Goal: Information Seeking & Learning: Find specific fact

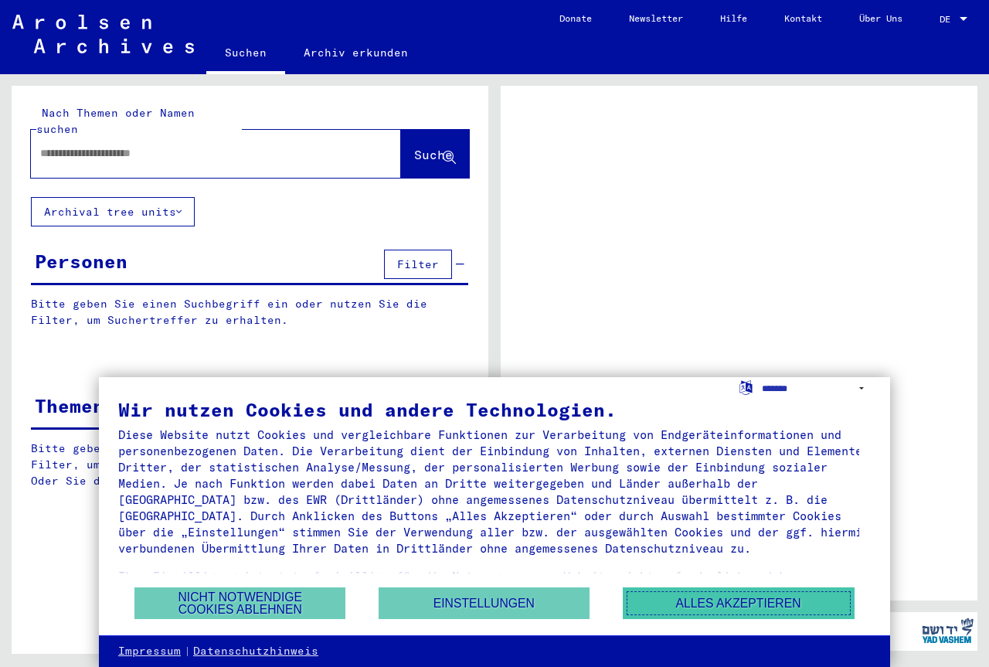
click at [734, 606] on button "Alles akzeptieren" at bounding box center [739, 603] width 232 height 32
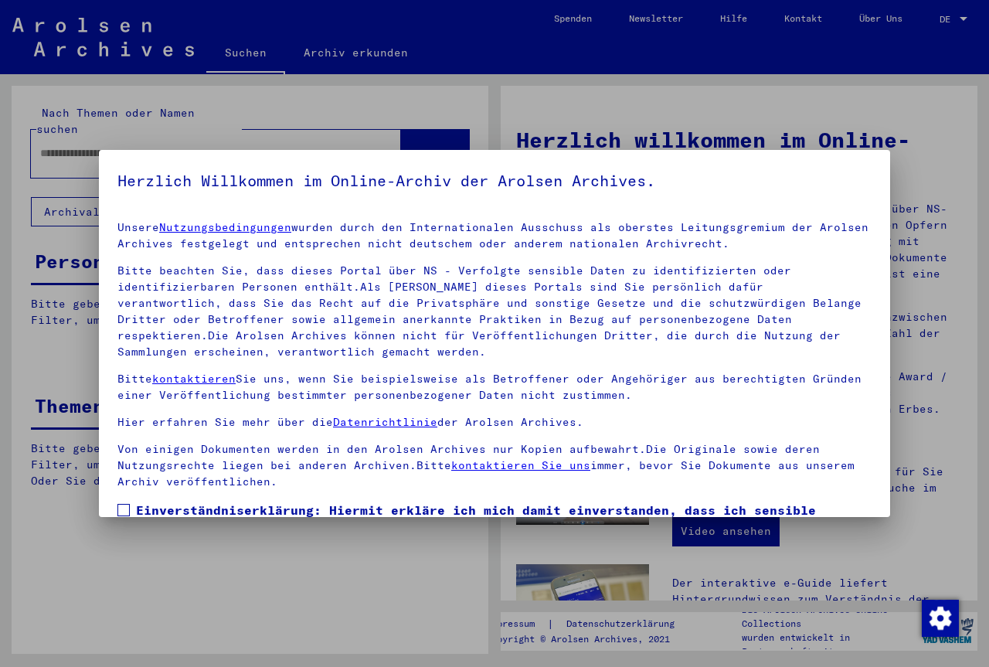
scroll to position [114, 0]
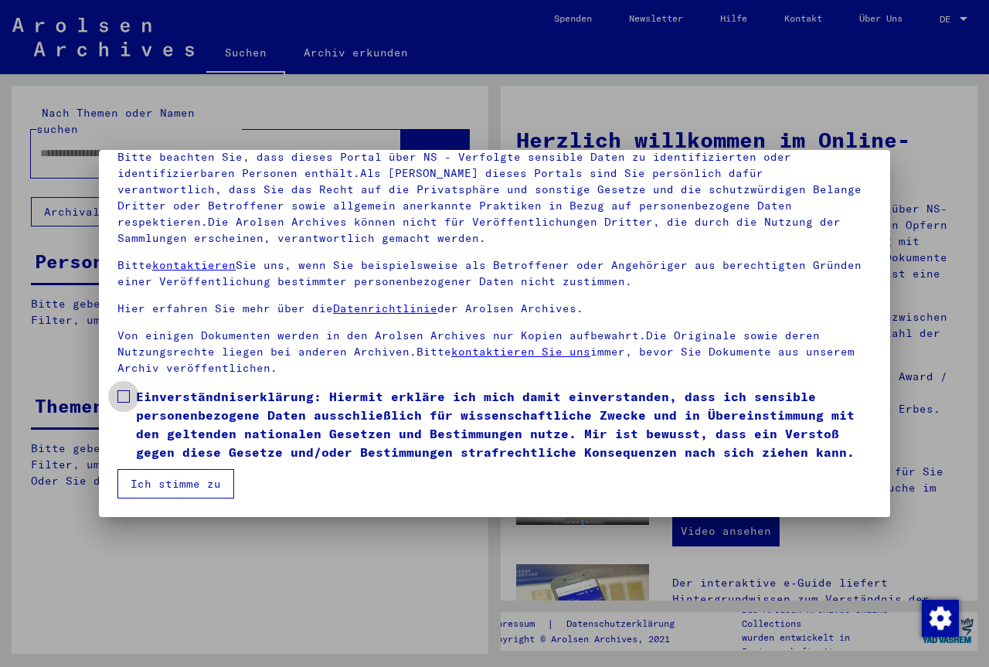
drag, startPoint x: 121, startPoint y: 393, endPoint x: 128, endPoint y: 453, distance: 59.9
click at [121, 401] on span at bounding box center [123, 396] width 12 height 12
click at [158, 480] on button "Ich stimme zu" at bounding box center [175, 483] width 117 height 29
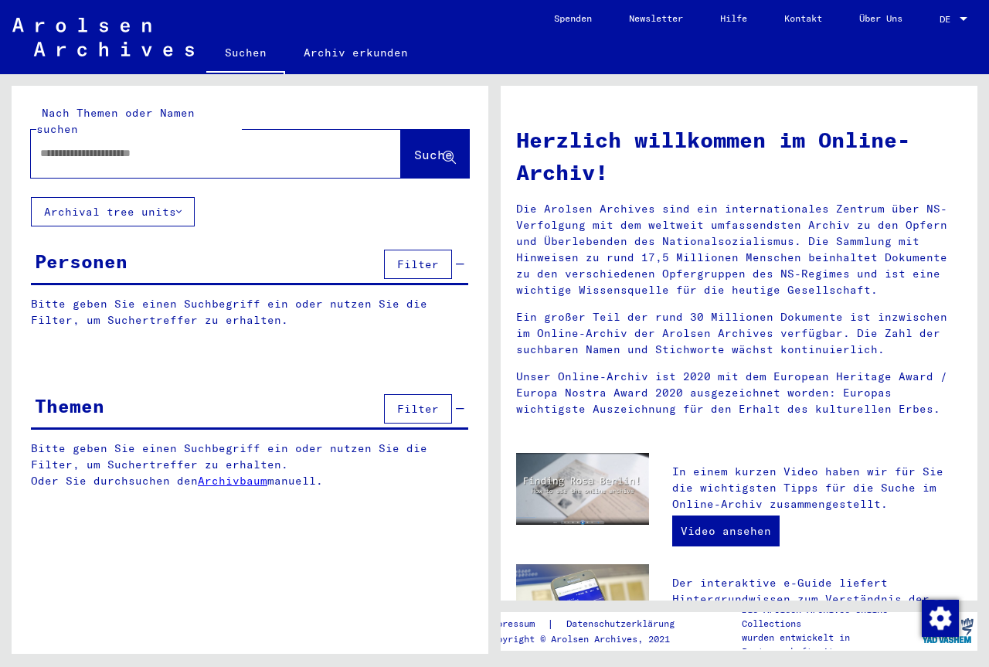
drag, startPoint x: 141, startPoint y: 122, endPoint x: 135, endPoint y: 134, distance: 13.5
click at [141, 136] on div at bounding box center [193, 153] width 324 height 35
click at [133, 145] on input "text" at bounding box center [197, 153] width 315 height 16
type input "**********"
click at [414, 147] on span "Suche" at bounding box center [433, 154] width 39 height 15
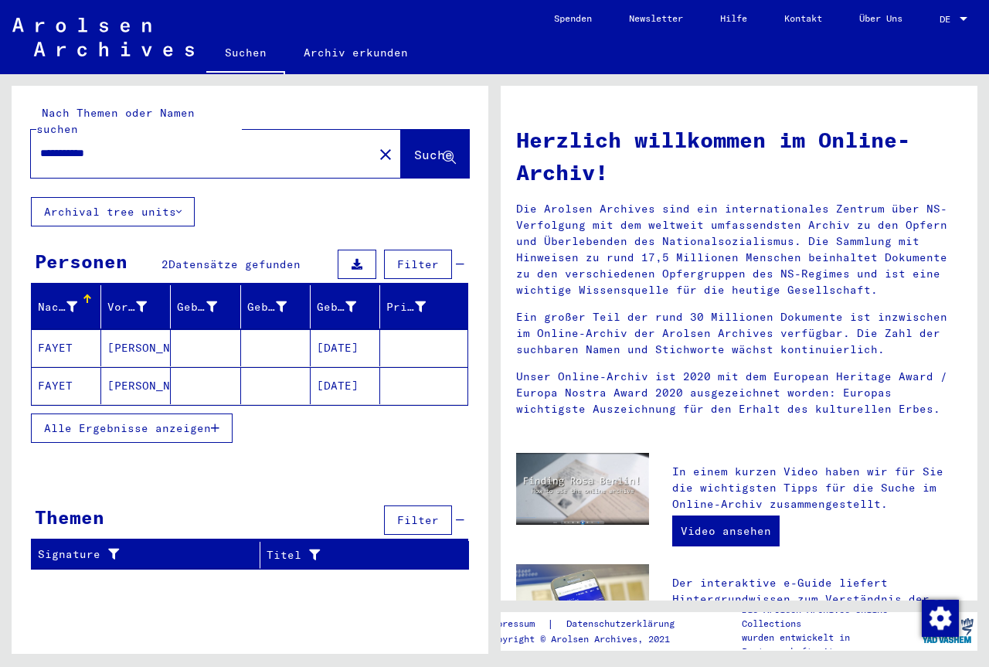
click at [64, 329] on mat-cell "FAYET" at bounding box center [67, 347] width 70 height 37
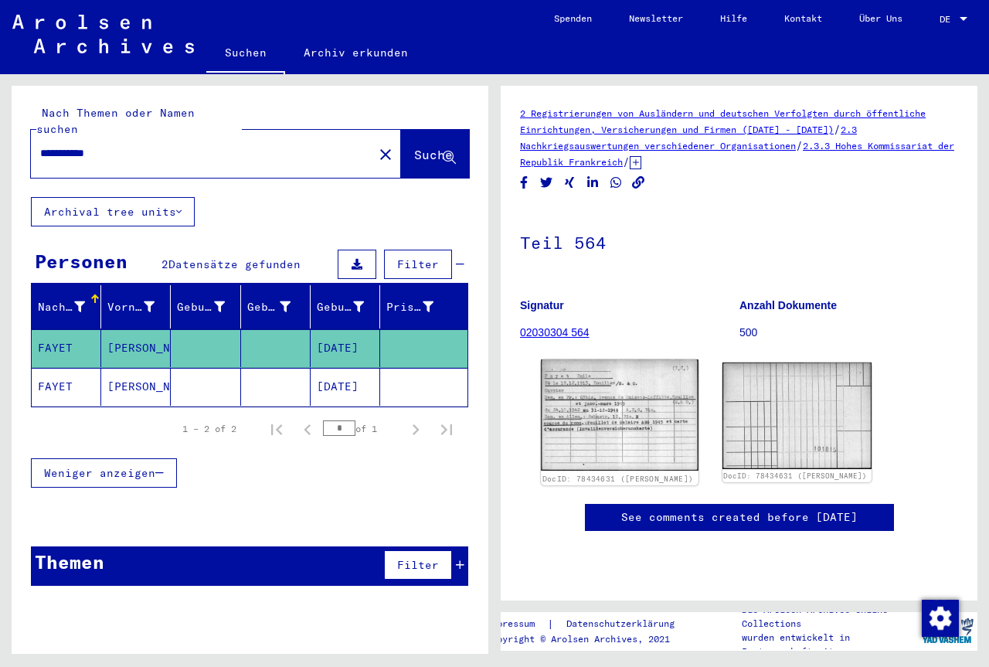
click at [635, 425] on img at bounding box center [619, 414] width 157 height 111
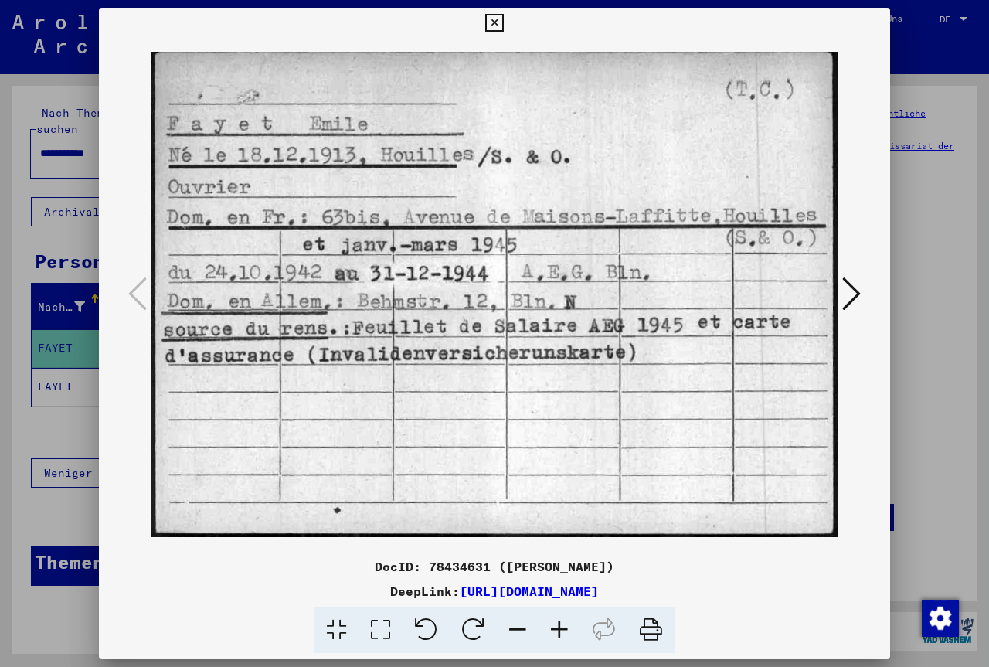
click at [855, 292] on icon at bounding box center [852, 293] width 19 height 37
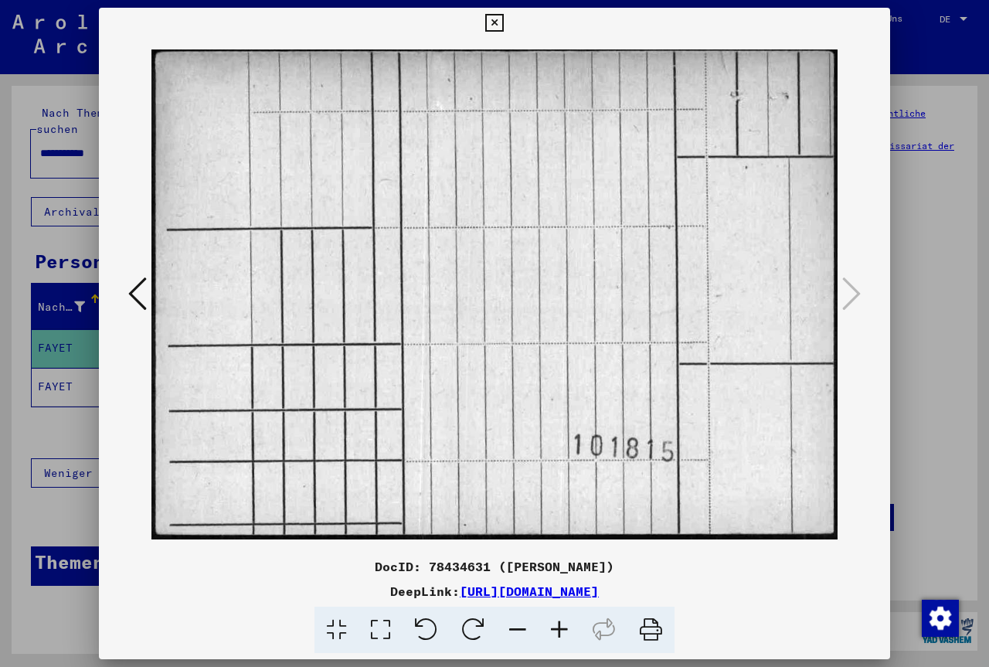
click at [493, 23] on icon at bounding box center [494, 23] width 18 height 19
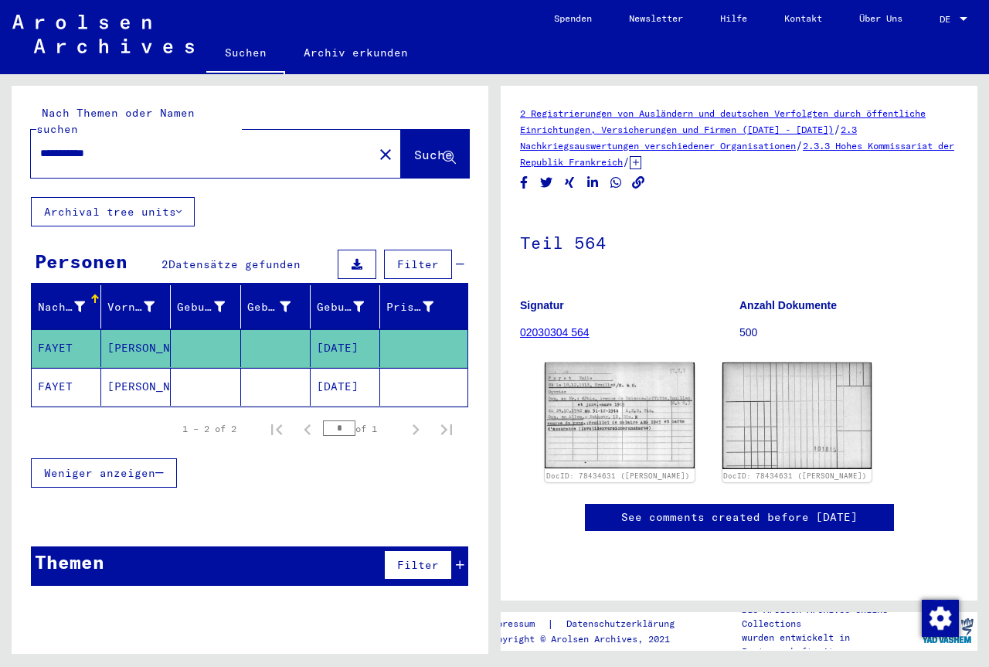
click at [135, 373] on mat-cell "[PERSON_NAME]" at bounding box center [136, 387] width 70 height 38
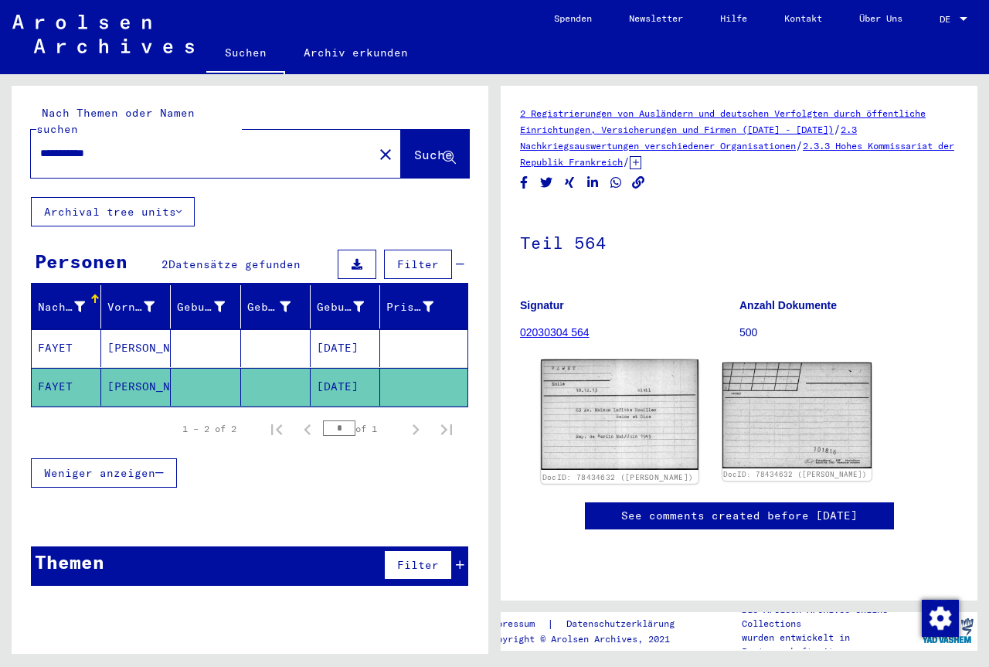
click at [634, 426] on img at bounding box center [619, 414] width 157 height 111
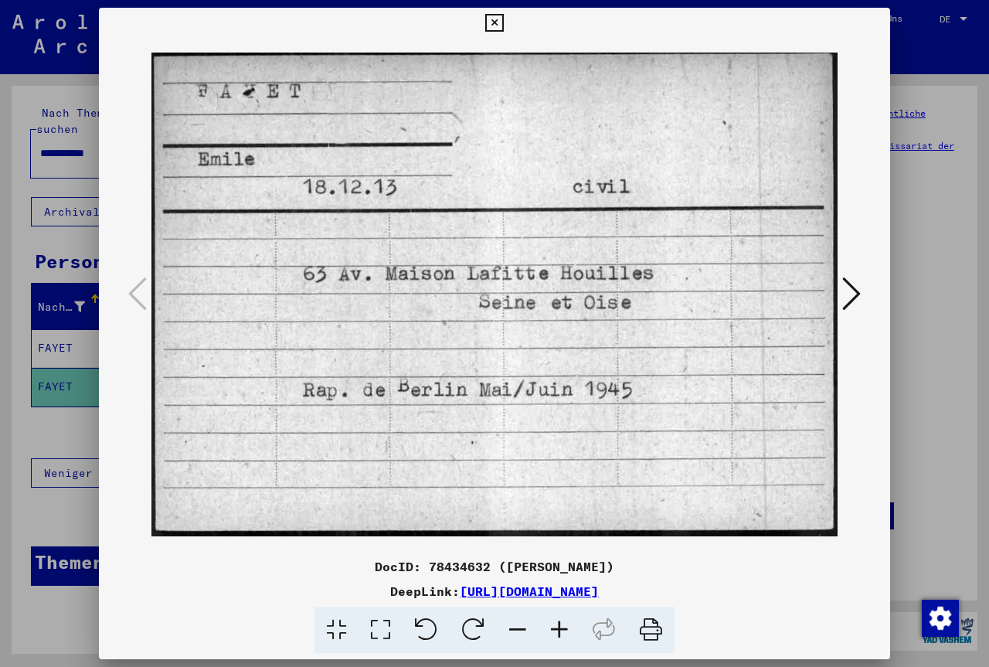
click at [859, 291] on icon at bounding box center [852, 293] width 19 height 37
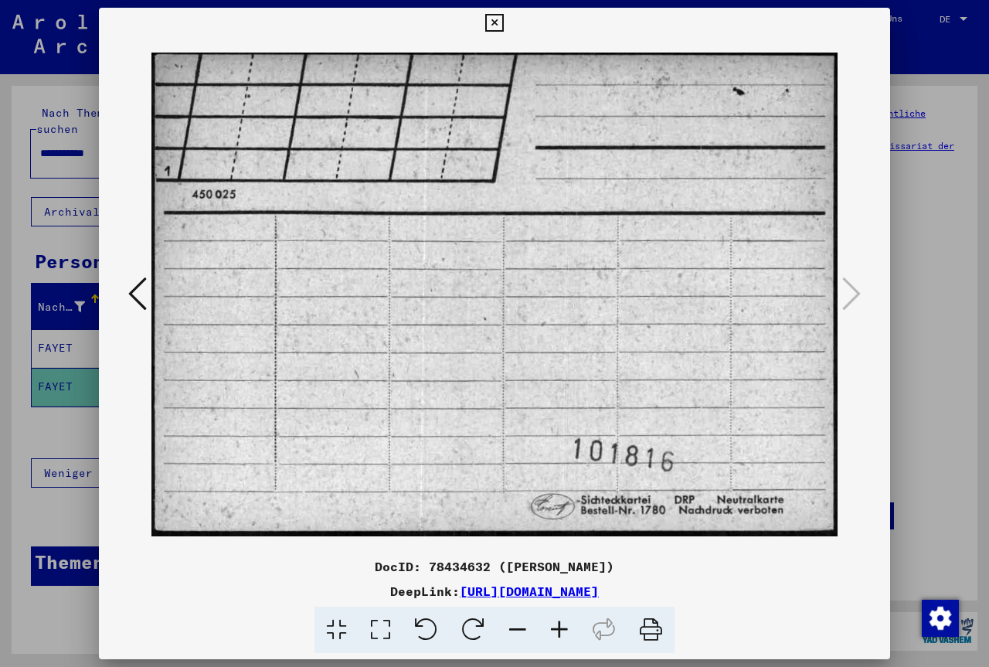
click at [492, 25] on icon at bounding box center [494, 23] width 18 height 19
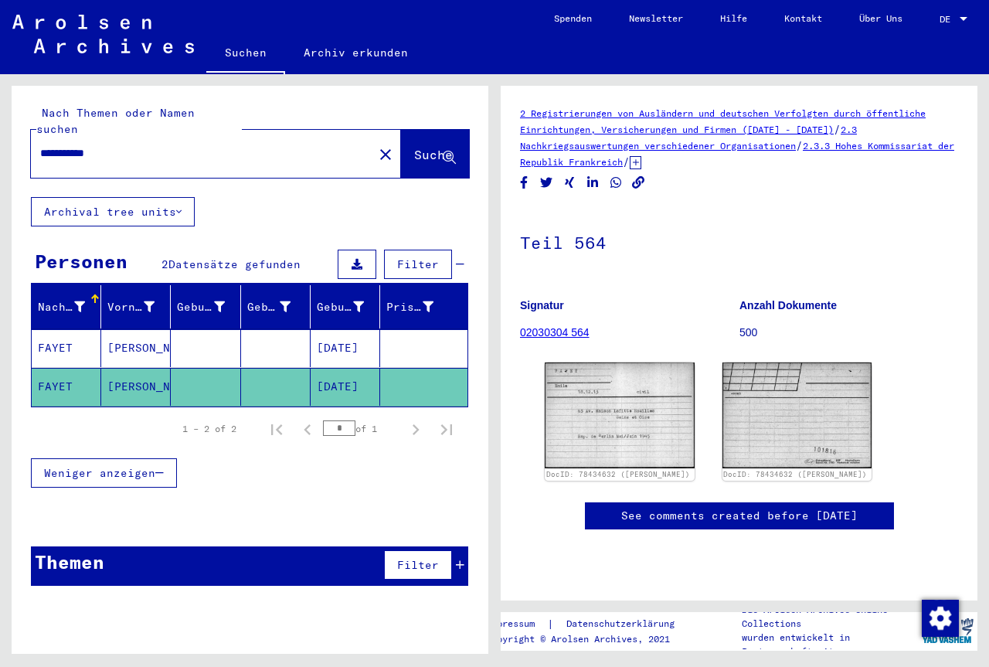
click at [376, 145] on mat-icon "close" at bounding box center [385, 154] width 19 height 19
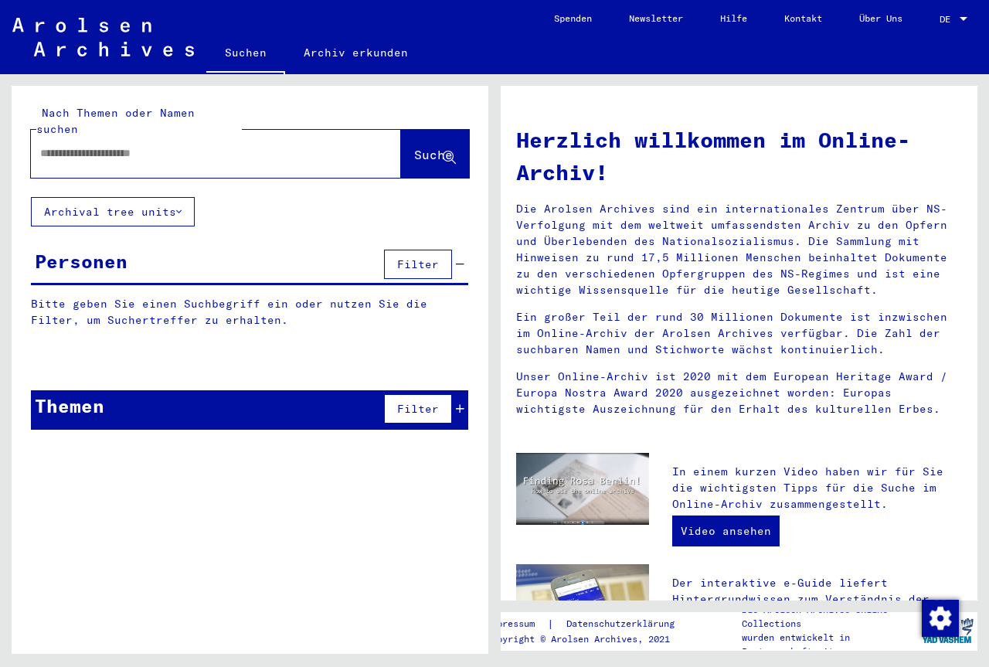
click at [165, 145] on input "text" at bounding box center [197, 153] width 315 height 16
type input "*"
type input "**********"
click at [414, 147] on span "Suche" at bounding box center [433, 154] width 39 height 15
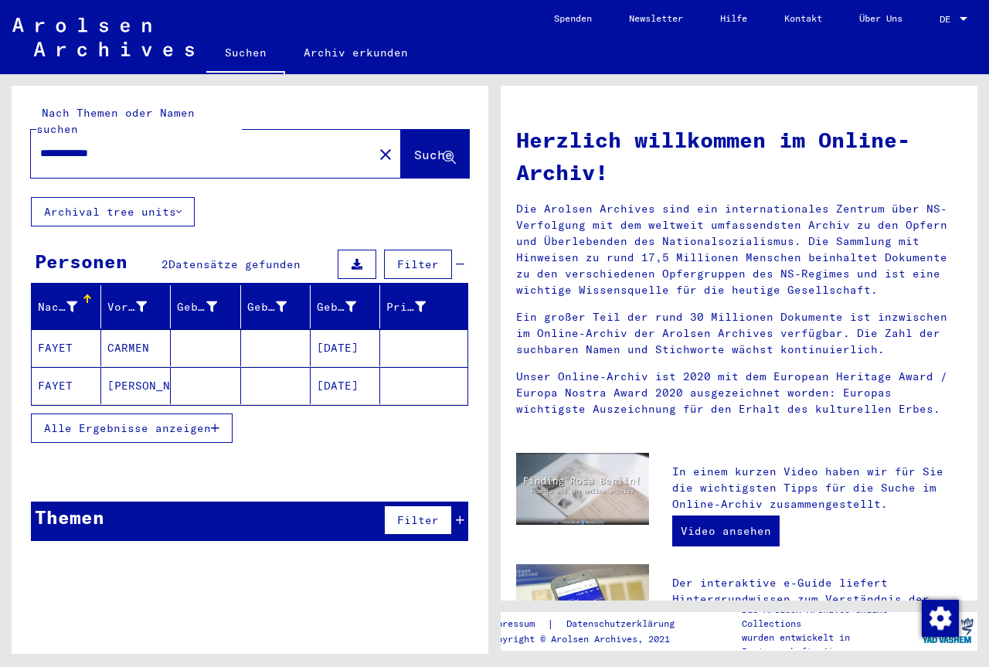
click at [67, 332] on mat-cell "FAYET" at bounding box center [67, 347] width 70 height 37
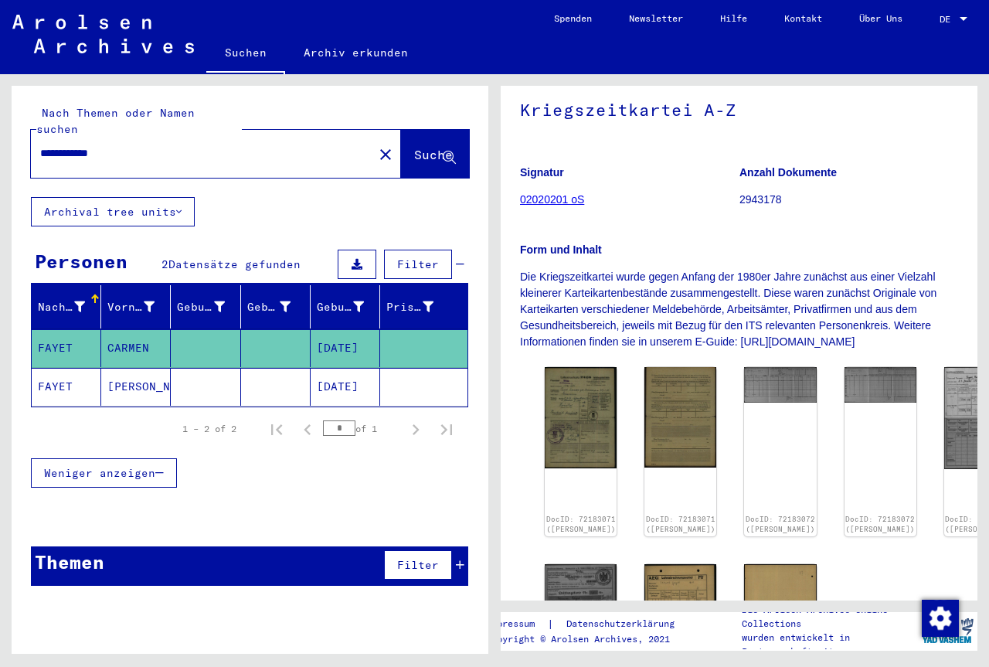
scroll to position [155, 0]
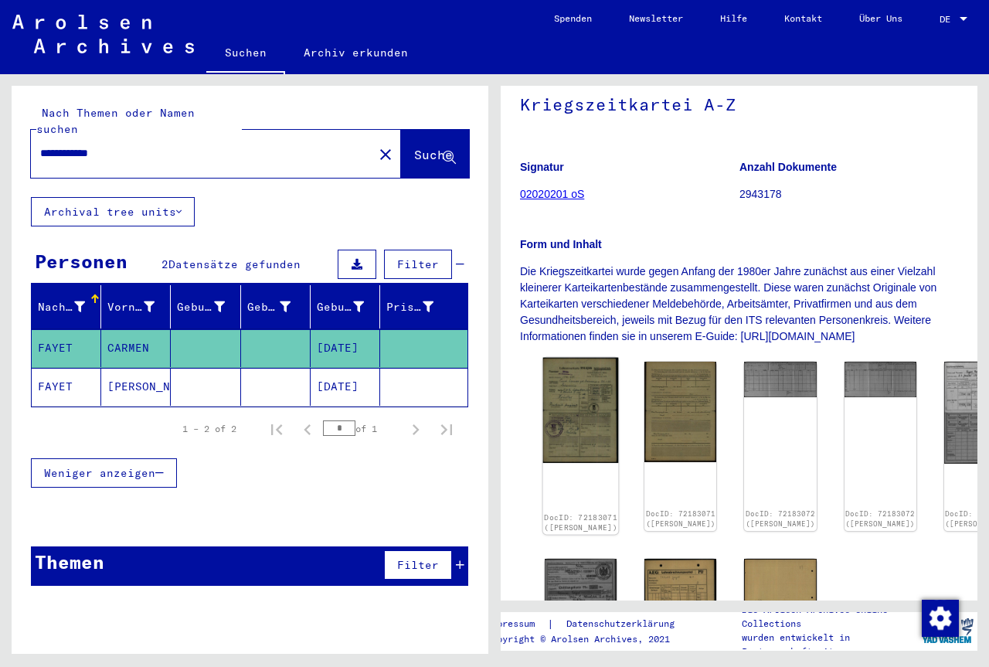
click at [561, 392] on img at bounding box center [581, 411] width 76 height 106
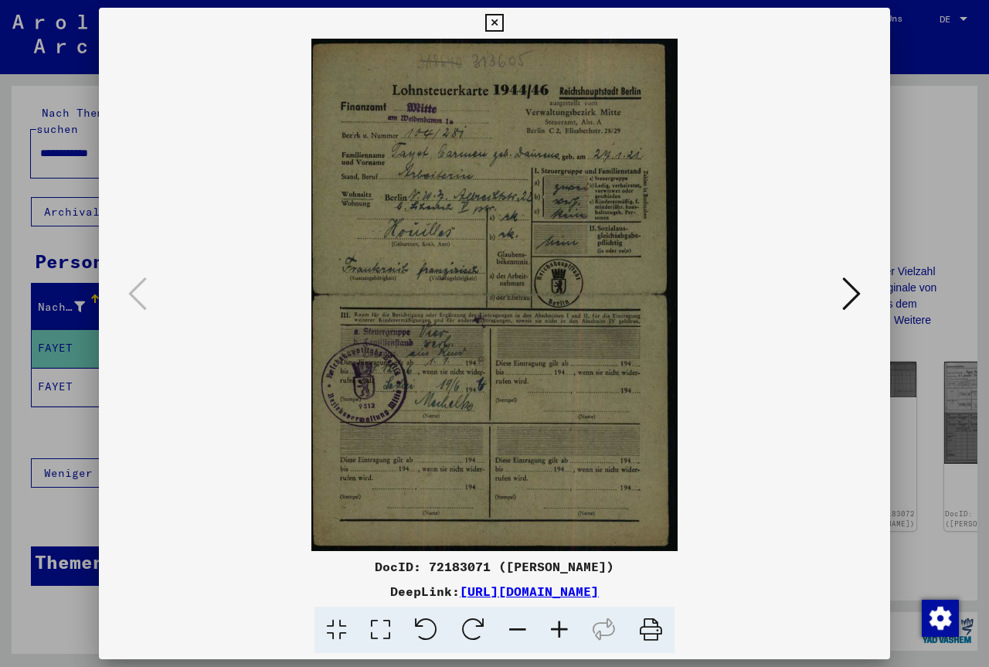
drag, startPoint x: 855, startPoint y: 318, endPoint x: 811, endPoint y: 373, distance: 69.8
click at [850, 332] on div at bounding box center [495, 295] width 792 height 513
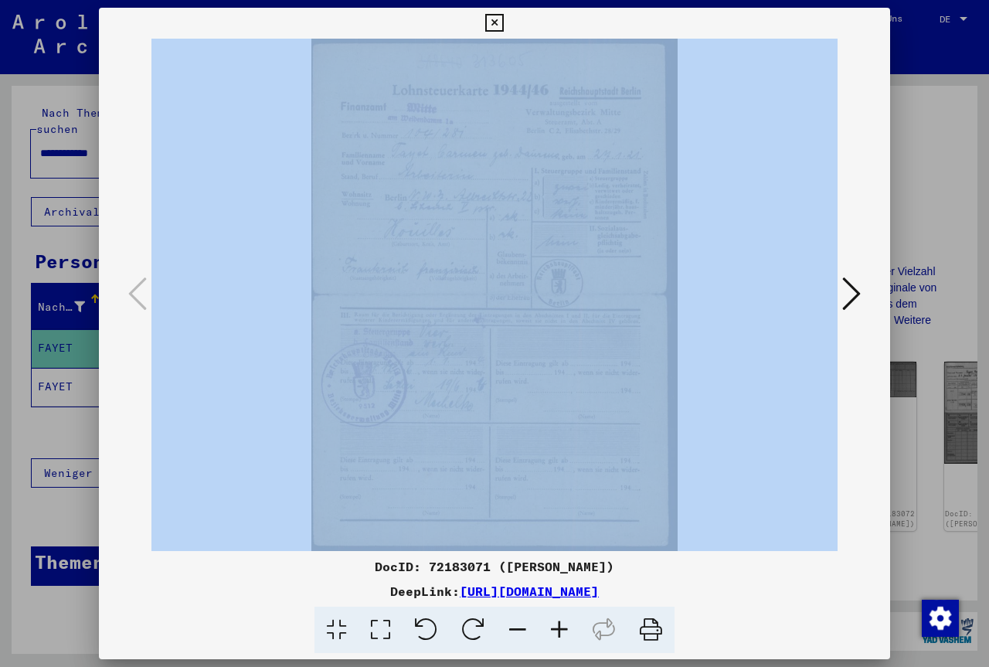
click at [857, 291] on icon at bounding box center [852, 293] width 19 height 37
click at [857, 292] on icon at bounding box center [852, 293] width 19 height 37
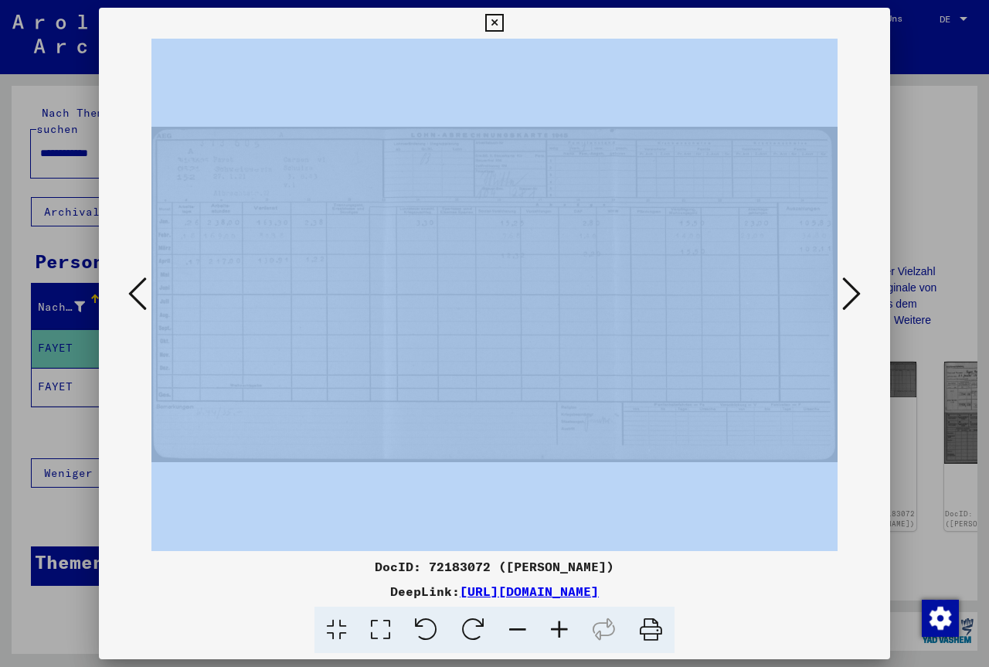
click at [857, 292] on icon at bounding box center [852, 293] width 19 height 37
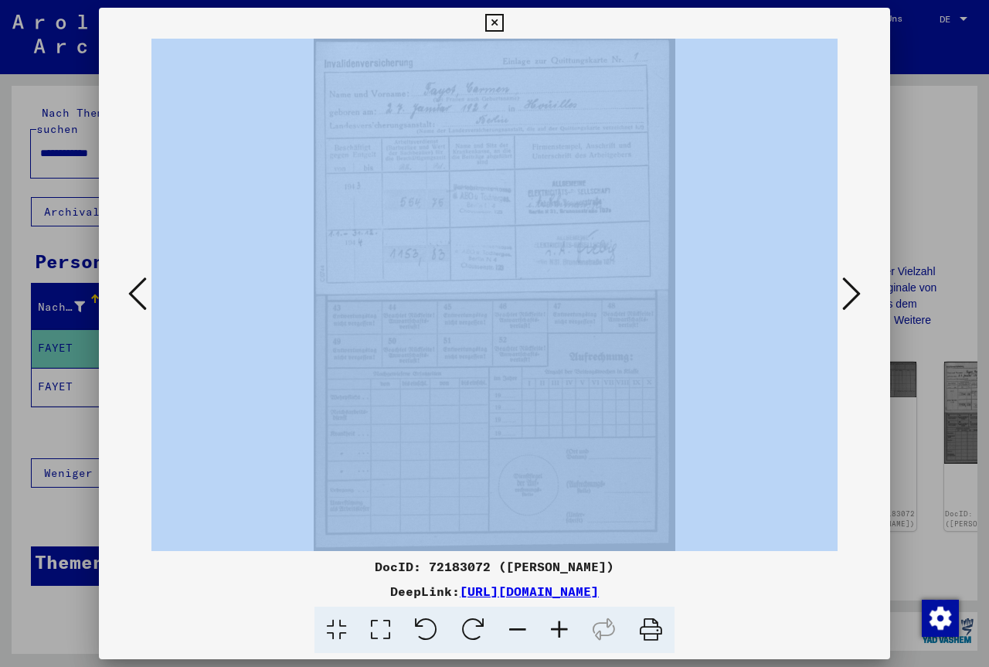
click at [857, 292] on icon at bounding box center [852, 293] width 19 height 37
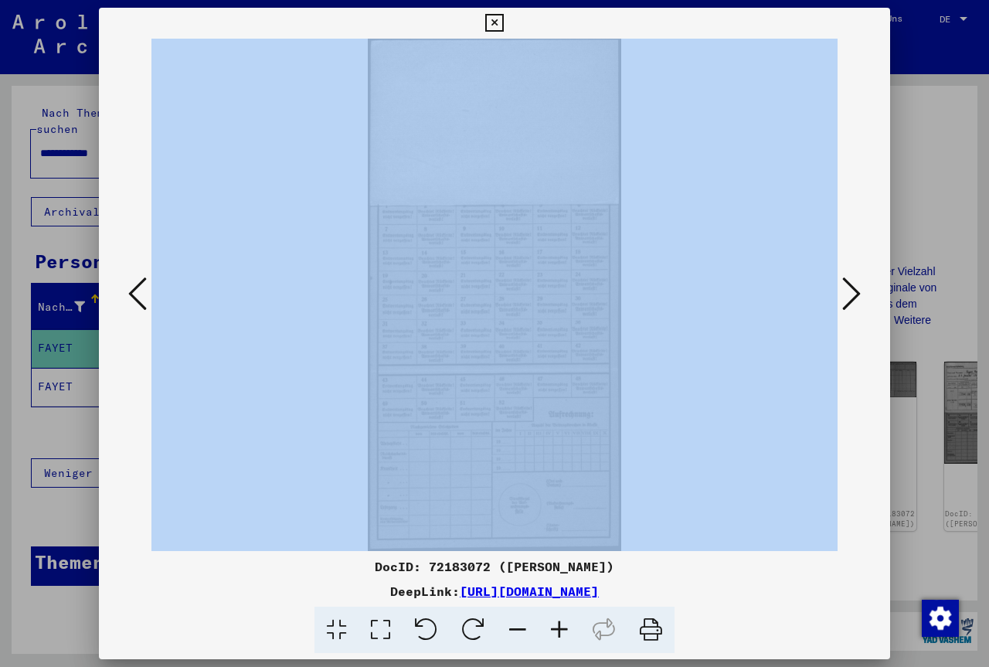
click at [857, 292] on icon at bounding box center [852, 293] width 19 height 37
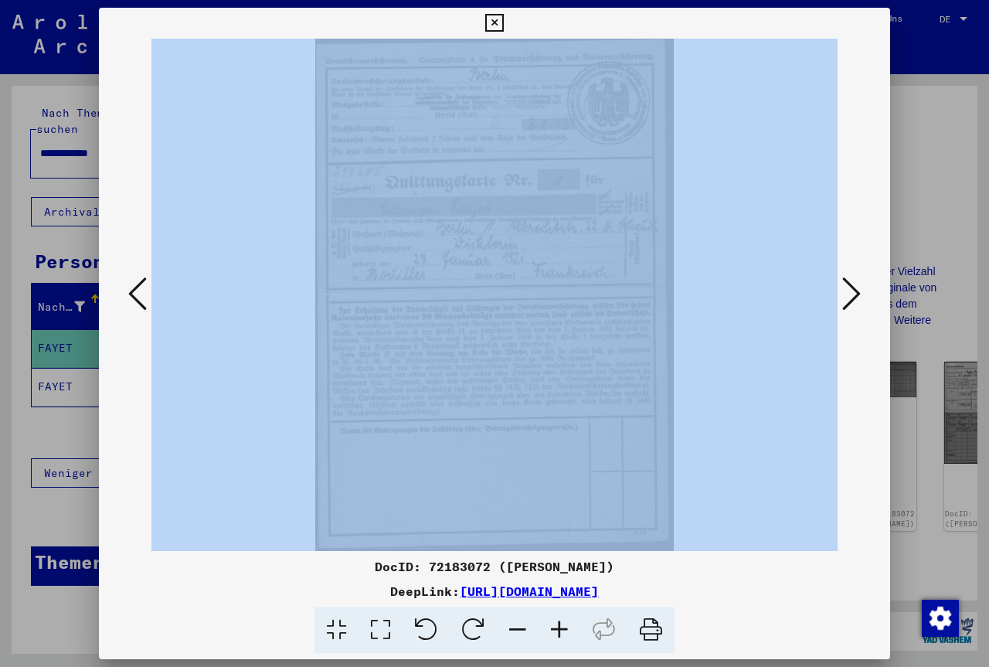
click at [857, 292] on icon at bounding box center [852, 293] width 19 height 37
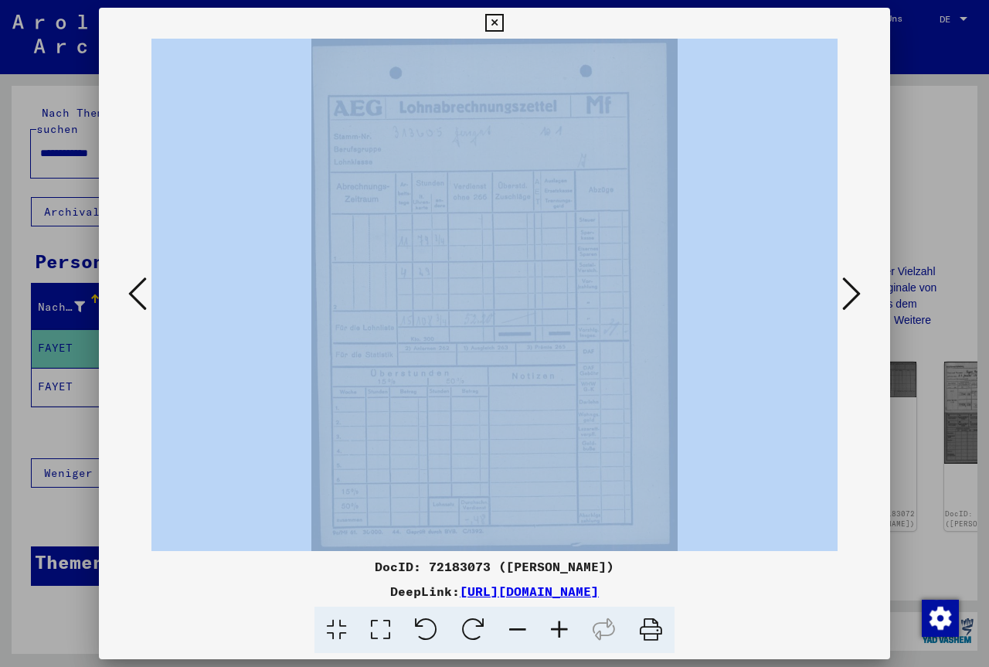
click at [857, 292] on icon at bounding box center [852, 293] width 19 height 37
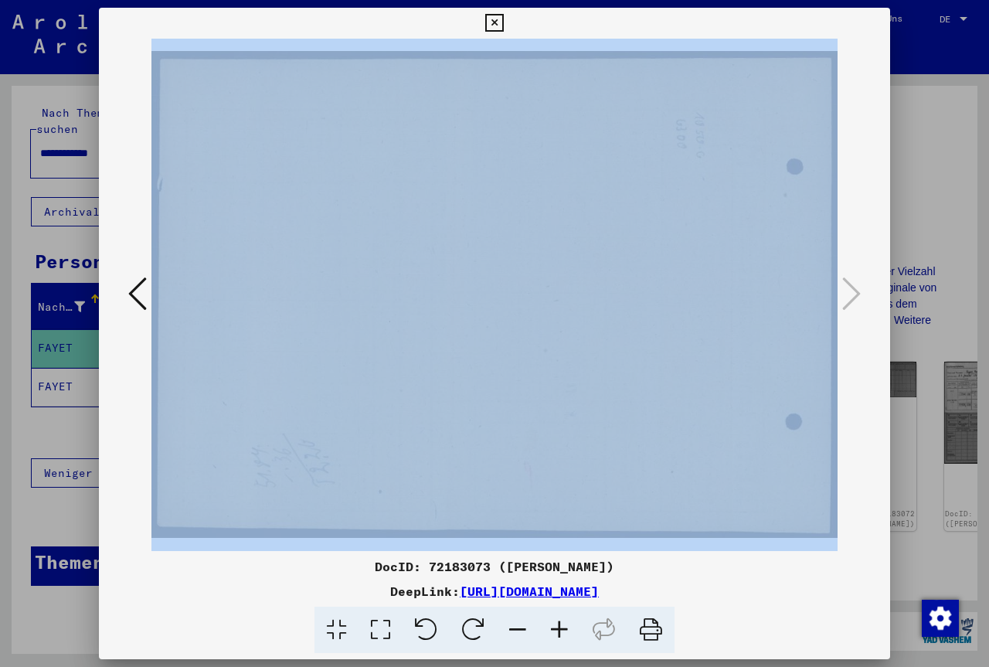
click at [499, 25] on icon at bounding box center [494, 23] width 18 height 19
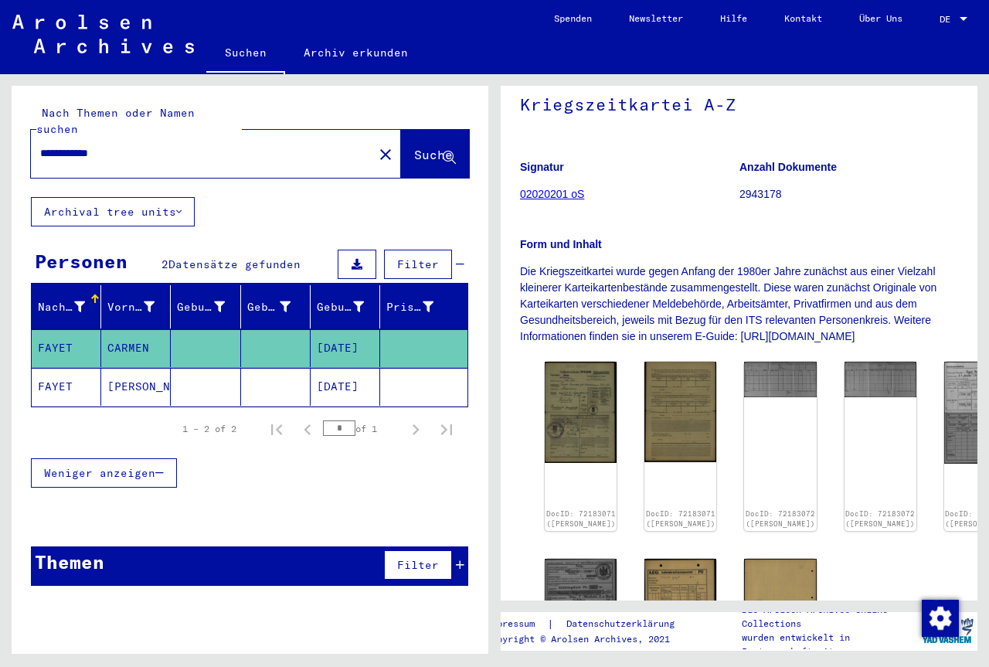
click at [140, 371] on mat-cell "[PERSON_NAME]" at bounding box center [136, 387] width 70 height 38
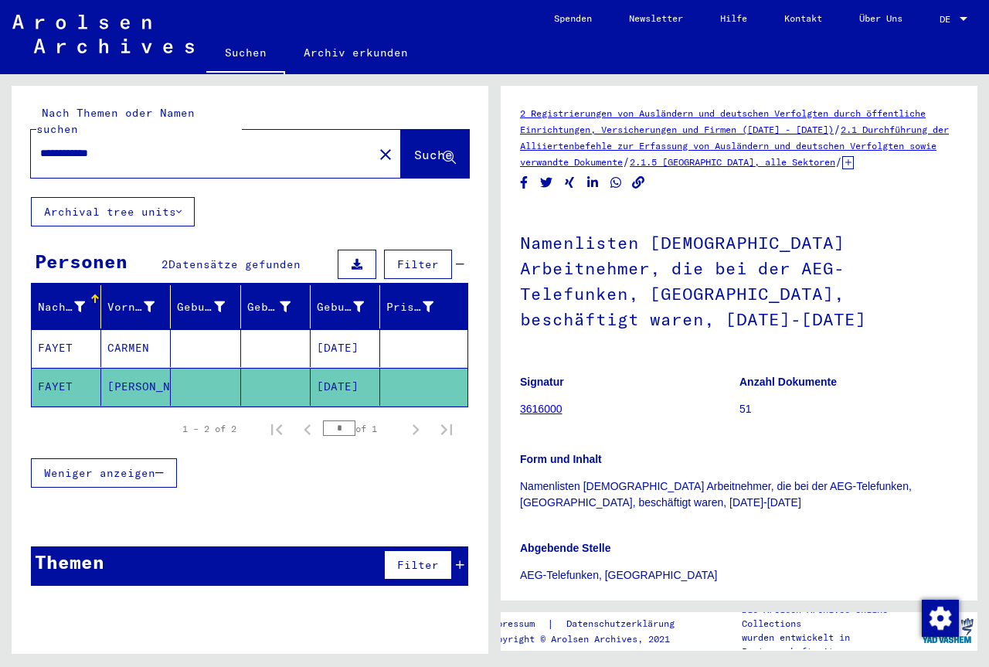
click at [552, 404] on link "3616000" at bounding box center [541, 409] width 43 height 12
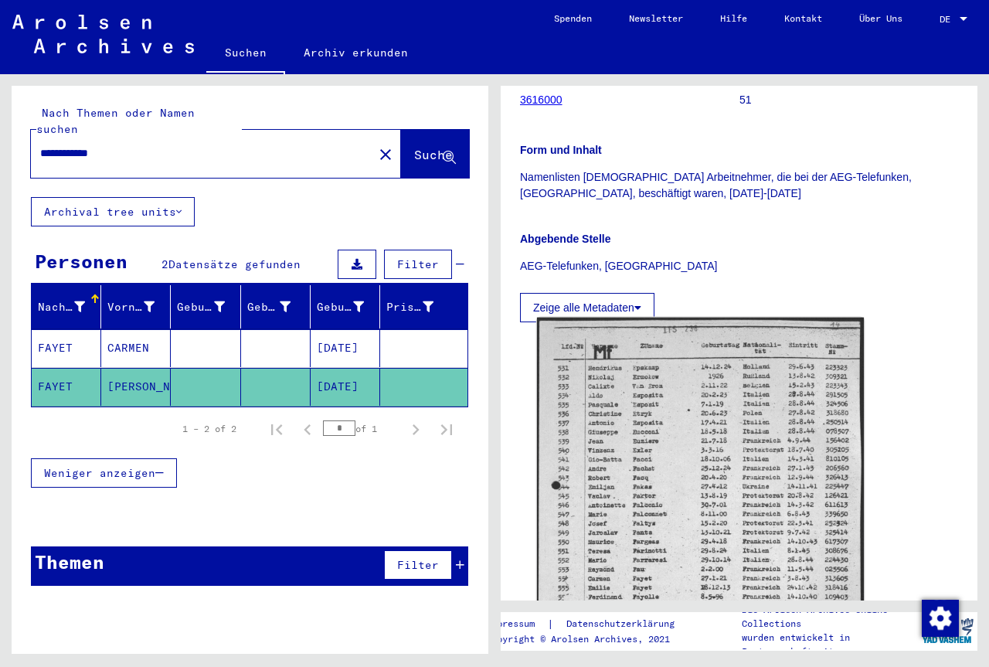
scroll to position [387, 0]
